Goal: Check status: Check status

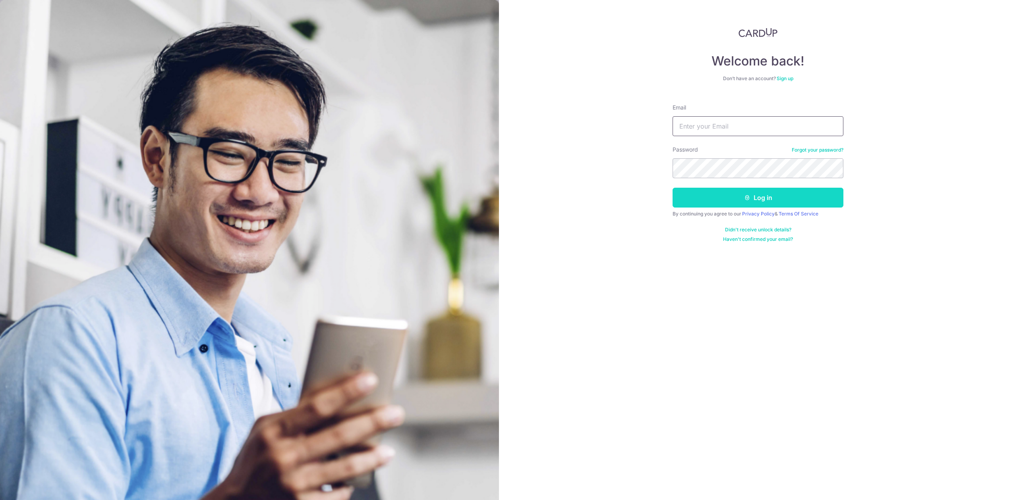
type input "[PERSON_NAME][EMAIL_ADDRESS][DOMAIN_NAME]"
click at [723, 198] on button "Log in" at bounding box center [757, 198] width 171 height 20
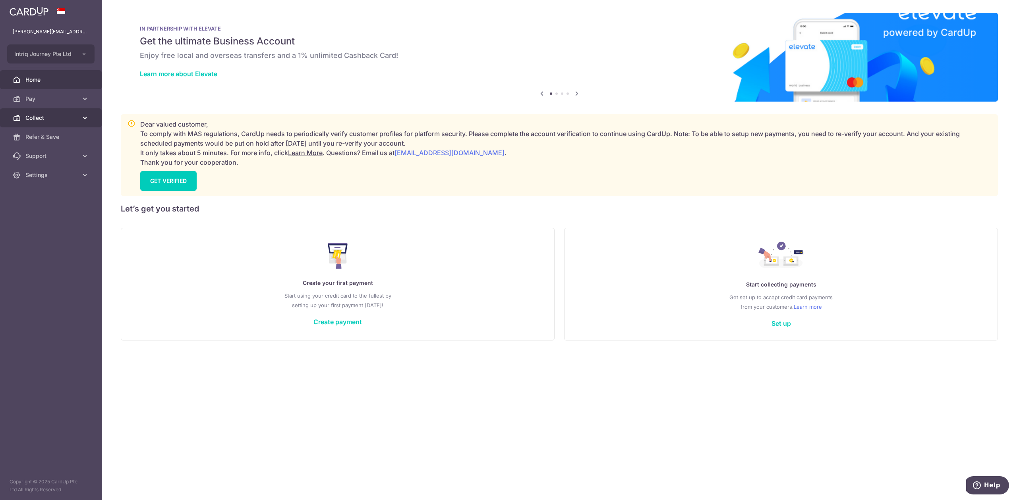
click at [48, 120] on span "Collect" at bounding box center [51, 118] width 52 height 8
click at [48, 134] on span "Dashboard" at bounding box center [51, 137] width 52 height 8
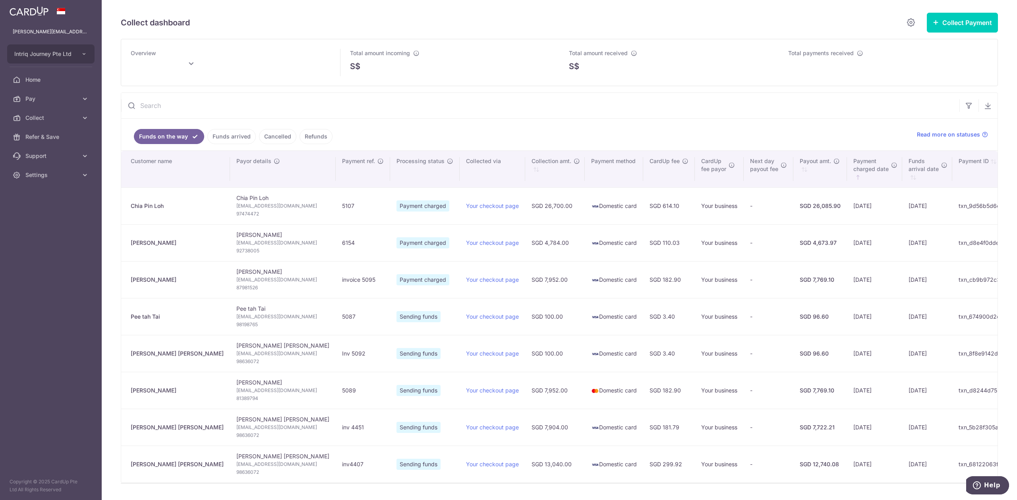
type input "September 2025"
